Goal: Navigation & Orientation: Find specific page/section

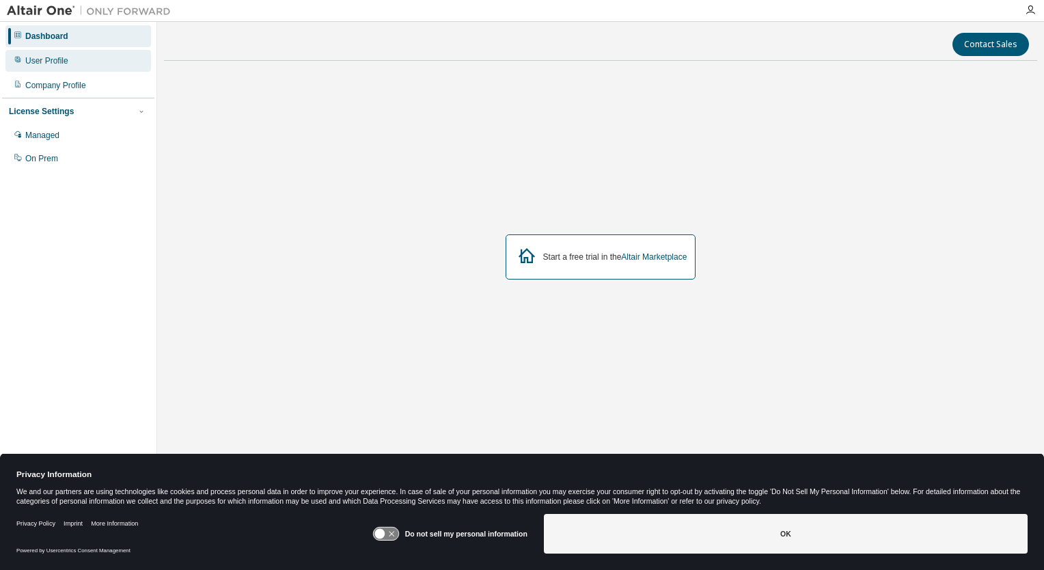
click at [38, 67] on div "User Profile" at bounding box center [78, 61] width 146 height 22
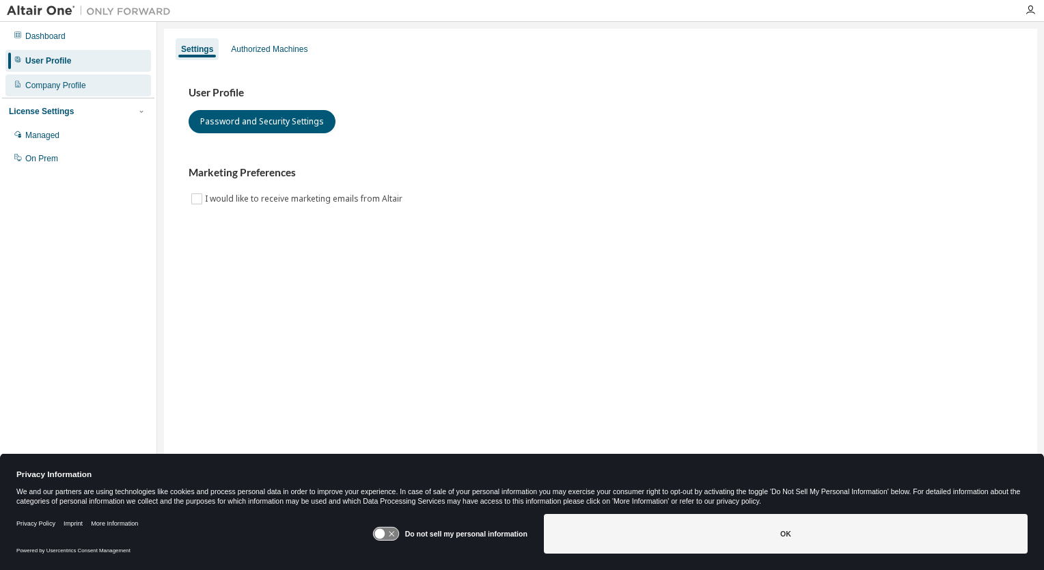
click at [44, 87] on div "Company Profile" at bounding box center [55, 85] width 61 height 11
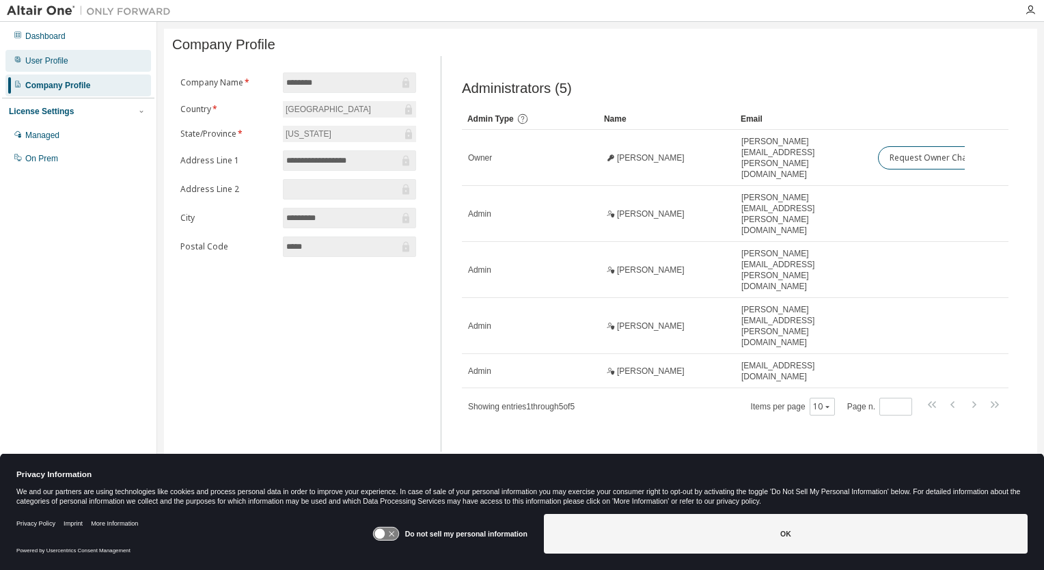
click at [57, 59] on div "User Profile" at bounding box center [46, 60] width 43 height 11
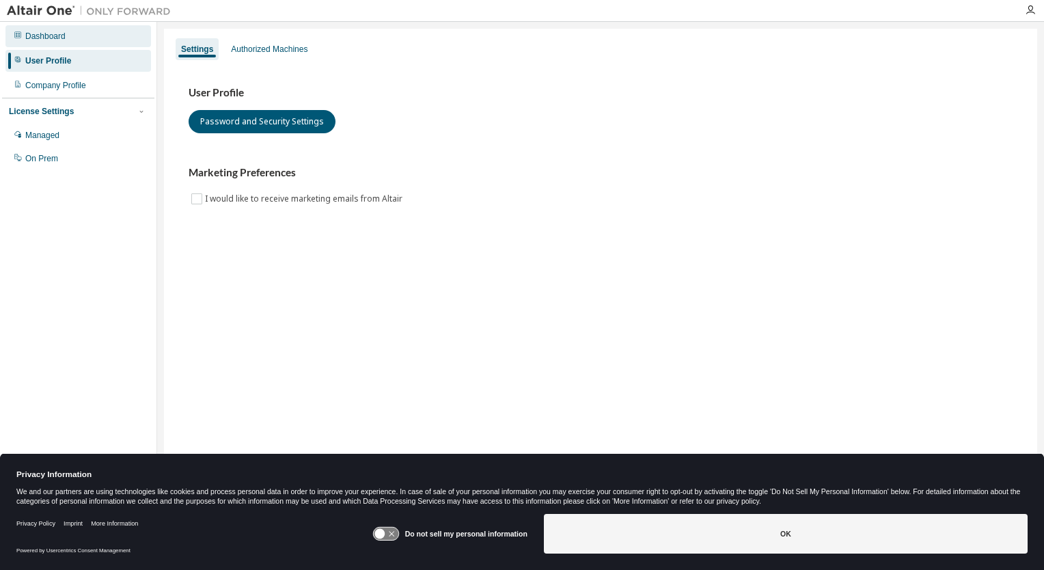
click at [49, 29] on div "Dashboard" at bounding box center [78, 36] width 146 height 22
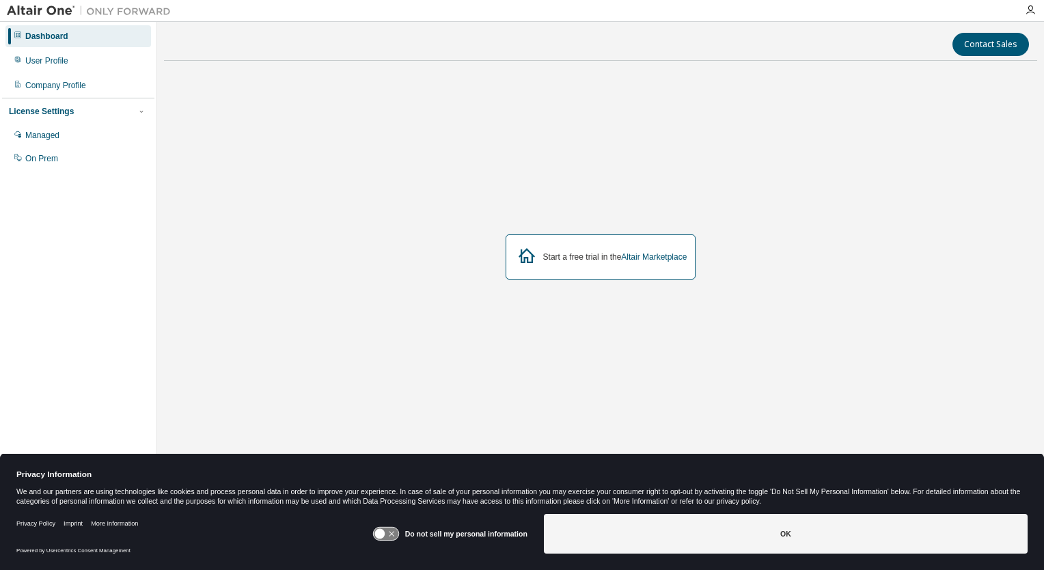
click at [42, 10] on img at bounding box center [92, 11] width 171 height 14
